Goal: Browse casually: Explore the website without a specific task or goal

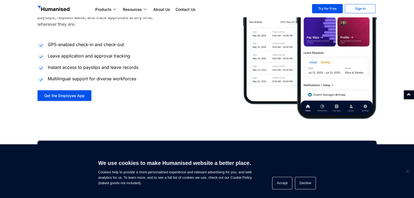
scroll to position [1485, 0]
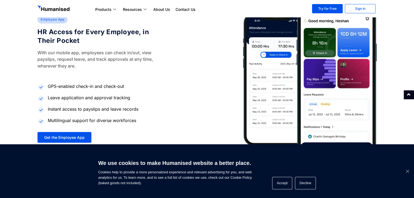
click at [407, 171] on span "Cookie Notice" at bounding box center [406, 170] width 5 height 5
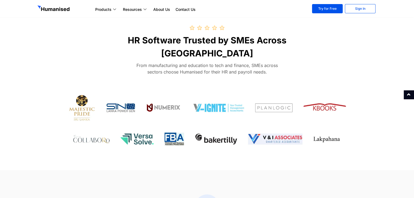
scroll to position [0, 0]
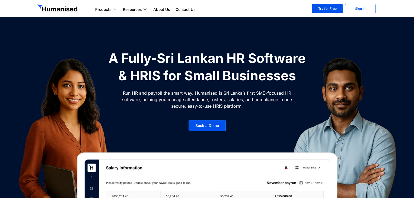
click at [209, 63] on h1 "A Fully-Sri Lankan HR Software & HRIS for Small Businesses" at bounding box center [206, 67] width 203 height 35
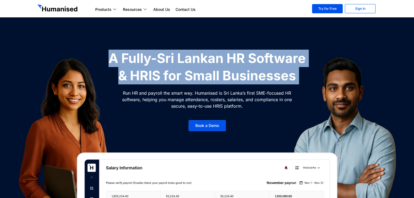
click at [209, 63] on h1 "A Fully-Sri Lankan HR Software & HRIS for Small Businesses" at bounding box center [206, 67] width 203 height 35
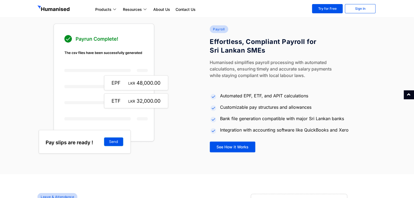
scroll to position [601, 0]
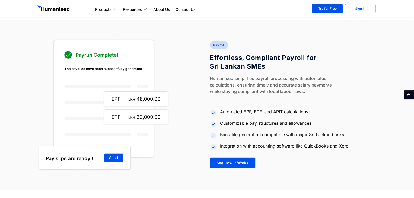
click at [257, 78] on p "Humanised simplifies payroll processing with automated calculations, ensuring t…" at bounding box center [275, 85] width 132 height 20
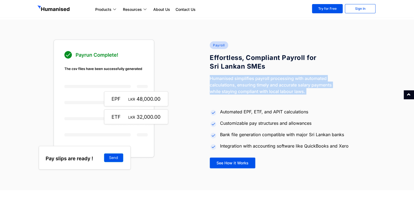
click at [257, 78] on p "Humanised simplifies payroll processing with automated calculations, ensuring t…" at bounding box center [275, 85] width 132 height 20
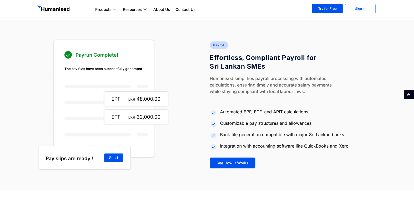
click at [244, 64] on h4 "Effortless, Compliant Payroll for Sri Lankan SMEs" at bounding box center [265, 61] width 112 height 17
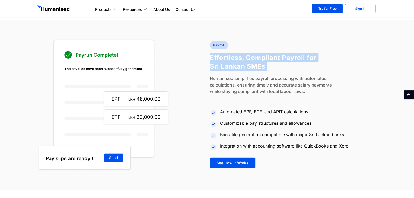
click at [244, 64] on h4 "Effortless, Compliant Payroll for Sri Lankan SMEs" at bounding box center [265, 61] width 112 height 17
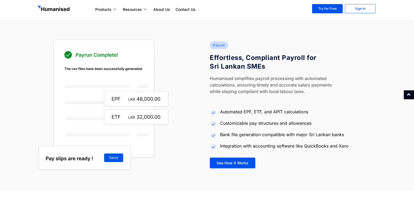
click at [249, 79] on p "Humanised simplifies payroll processing with automated calculations, ensuring t…" at bounding box center [275, 85] width 132 height 20
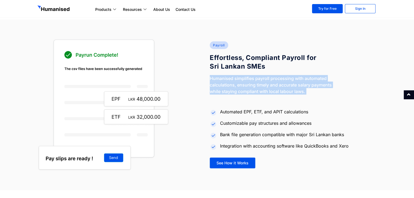
click at [249, 79] on p "Humanised simplifies payroll processing with automated calculations, ensuring t…" at bounding box center [275, 85] width 132 height 20
click at [362, 89] on div "Humanised simplifies payroll processing with automated calculations, ensuring t…" at bounding box center [292, 85] width 167 height 20
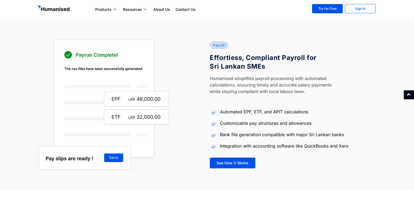
click at [279, 84] on p "Humanised simplifies payroll processing with automated calculations, ensuring t…" at bounding box center [275, 85] width 132 height 20
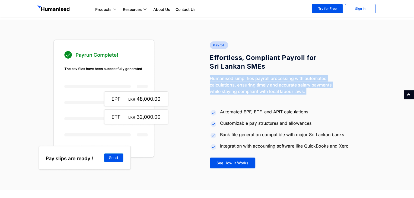
click at [279, 84] on p "Humanised simplifies payroll processing with automated calculations, ensuring t…" at bounding box center [275, 85] width 132 height 20
click at [350, 80] on div "Humanised simplifies payroll processing with automated calculations, ensuring t…" at bounding box center [292, 85] width 167 height 20
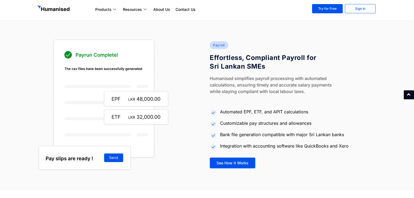
click at [284, 80] on p "Humanised simplifies payroll processing with automated calculations, ensuring t…" at bounding box center [275, 85] width 132 height 20
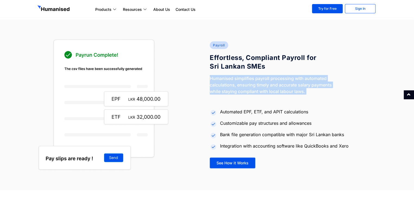
click at [284, 80] on p "Humanised simplifies payroll processing with automated calculations, ensuring t…" at bounding box center [275, 85] width 132 height 20
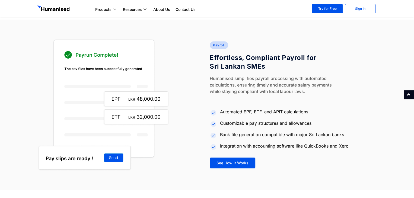
click at [251, 57] on h4 "Effortless, Compliant Payroll for Sri Lankan SMEs" at bounding box center [265, 61] width 112 height 17
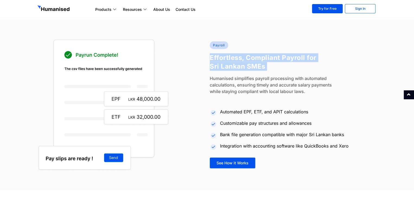
click at [251, 57] on h4 "Effortless, Compliant Payroll for Sri Lankan SMEs" at bounding box center [265, 61] width 112 height 17
click at [260, 68] on h4 "Effortless, Compliant Payroll for Sri Lankan SMEs" at bounding box center [265, 61] width 112 height 17
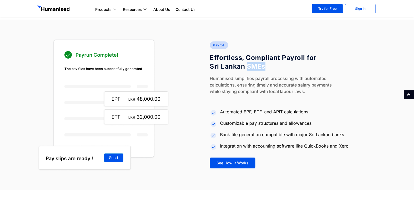
click at [260, 68] on h4 "Effortless, Compliant Payroll for Sri Lankan SMEs" at bounding box center [265, 61] width 112 height 17
click at [256, 88] on p "Humanised simplifies payroll processing with automated calculations, ensuring t…" at bounding box center [275, 85] width 132 height 20
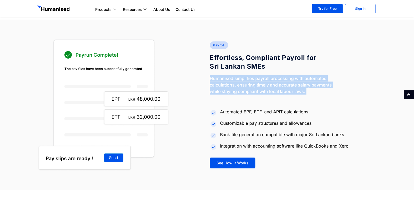
click at [256, 88] on p "Humanised simplifies payroll processing with automated calculations, ensuring t…" at bounding box center [275, 85] width 132 height 20
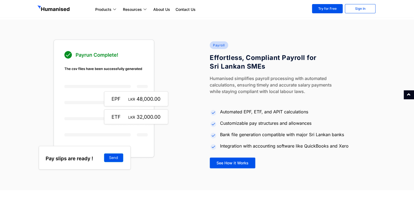
click at [196, 73] on div at bounding box center [120, 105] width 167 height 132
click at [243, 92] on p "Humanised simplifies payroll processing with automated calculations, ensuring t…" at bounding box center [275, 85] width 132 height 20
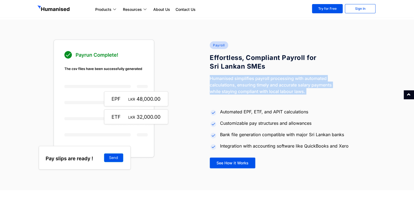
click at [243, 92] on p "Humanised simplifies payroll processing with automated calculations, ensuring t…" at bounding box center [275, 85] width 132 height 20
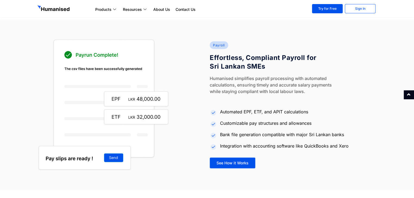
click at [231, 62] on h4 "Effortless, Compliant Payroll for Sri Lankan SMEs" at bounding box center [265, 61] width 112 height 17
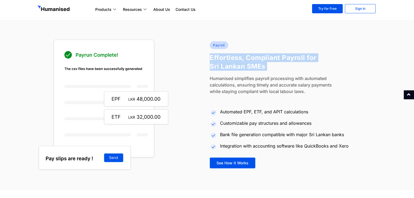
click at [231, 62] on h4 "Effortless, Compliant Payroll for Sri Lankan SMEs" at bounding box center [265, 61] width 112 height 17
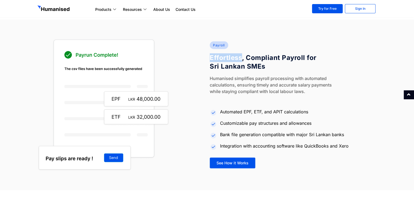
click at [231, 62] on h4 "Effortless, Compliant Payroll for Sri Lankan SMEs" at bounding box center [265, 61] width 112 height 17
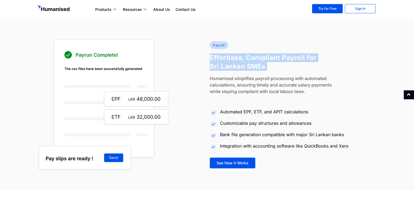
click at [231, 62] on h4 "Effortless, Compliant Payroll for Sri Lankan SMEs" at bounding box center [265, 61] width 112 height 17
